Goal: Transaction & Acquisition: Download file/media

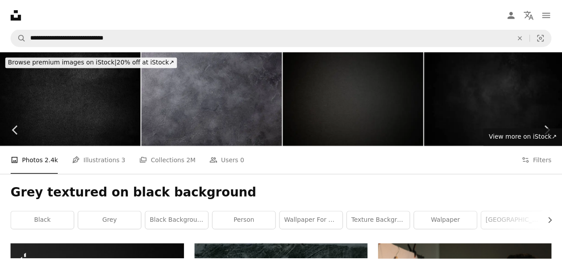
scroll to position [6211, 0]
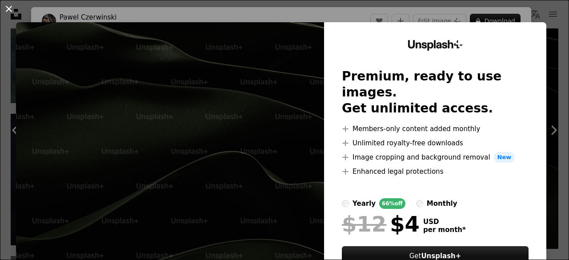
click at [8, 11] on button "An X shape" at bounding box center [9, 9] width 11 height 11
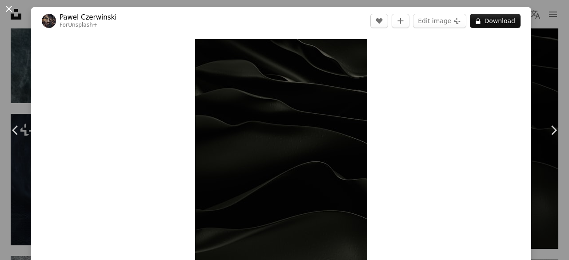
click at [9, 12] on button "An X shape" at bounding box center [9, 9] width 11 height 11
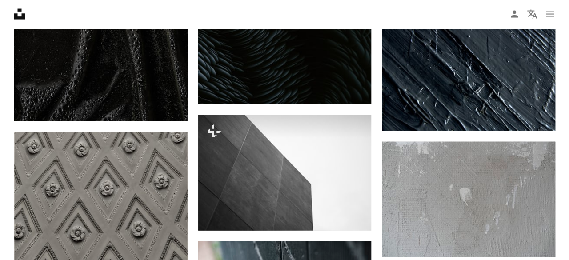
scroll to position [7626, 0]
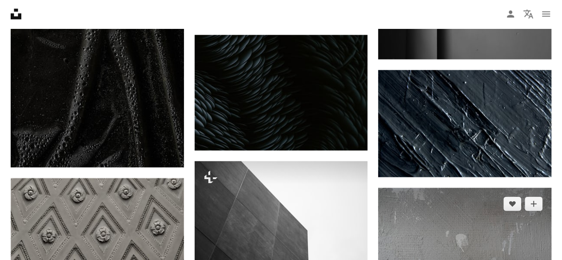
click at [439, 210] on img at bounding box center [464, 246] width 173 height 116
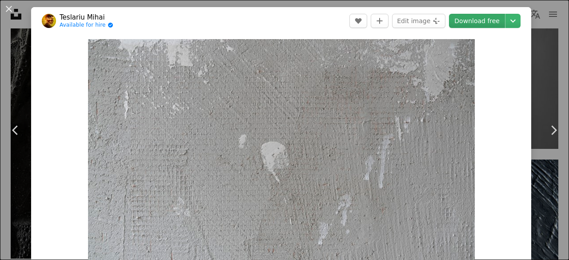
click at [483, 24] on link "Download free" at bounding box center [477, 21] width 56 height 14
